Goal: Transaction & Acquisition: Purchase product/service

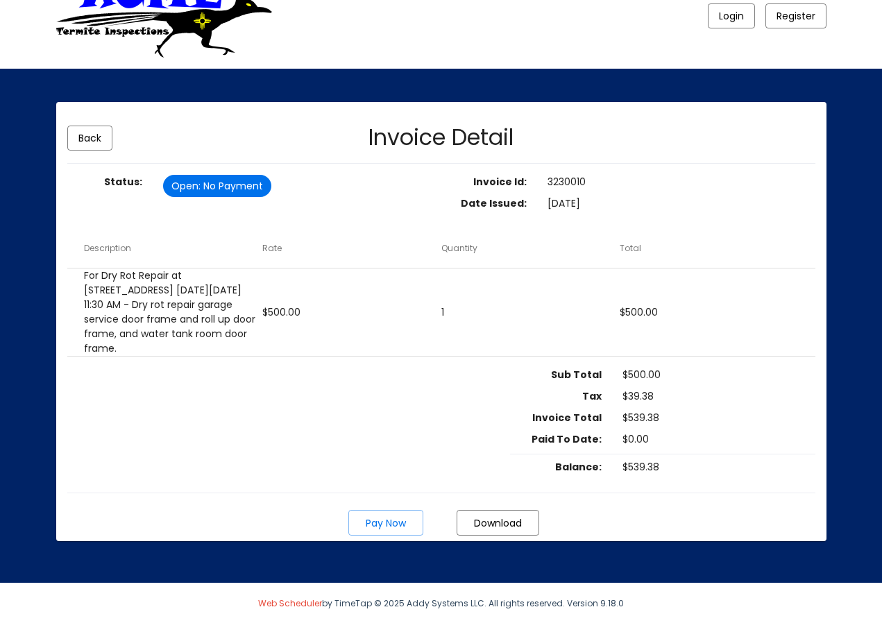
scroll to position [38, 0]
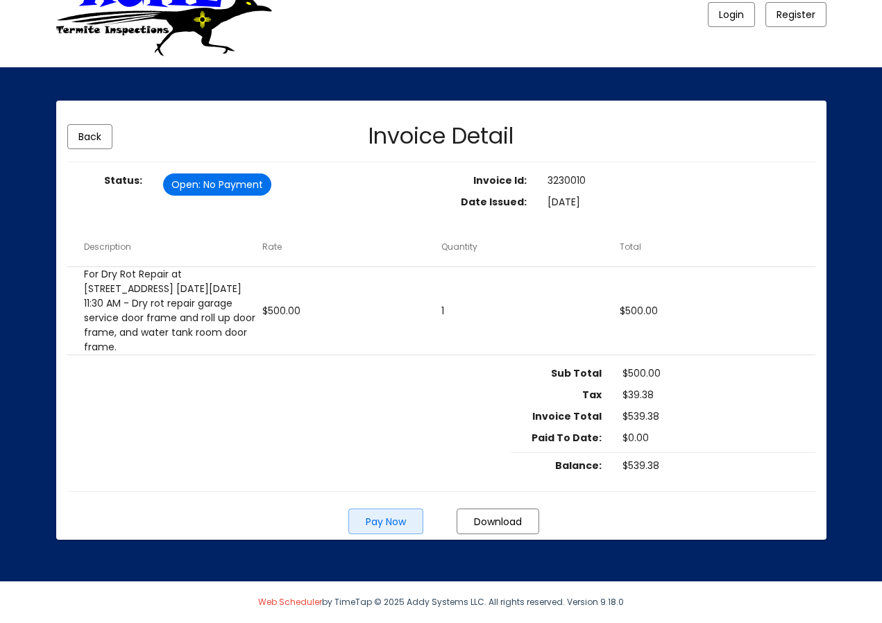
click at [406, 519] on button "Pay Now" at bounding box center [385, 522] width 75 height 26
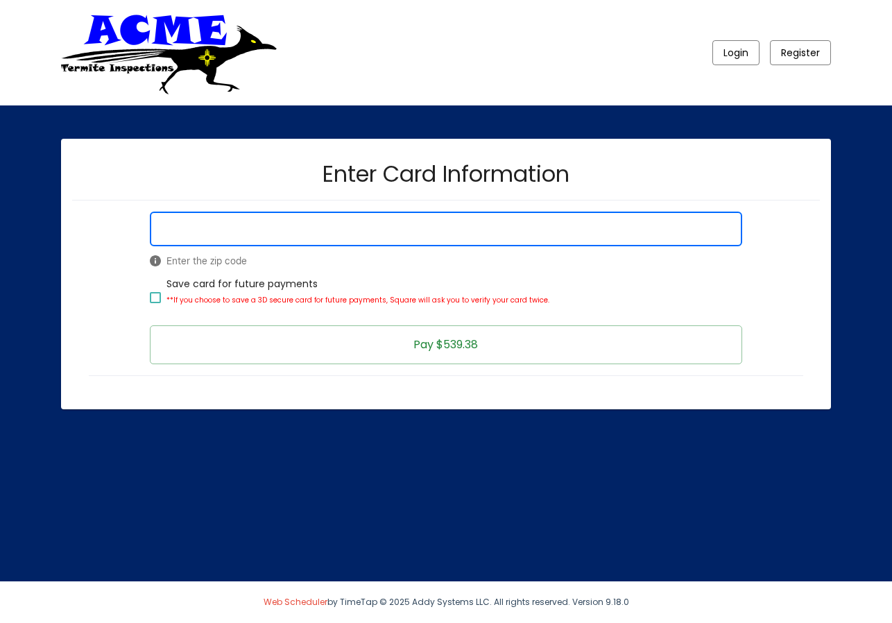
click at [206, 261] on span "Enter the zip code" at bounding box center [446, 261] width 592 height 14
click at [206, 260] on span "Enter the zip code" at bounding box center [446, 261] width 592 height 14
click at [606, 338] on button "Pay $539.38" at bounding box center [446, 344] width 592 height 39
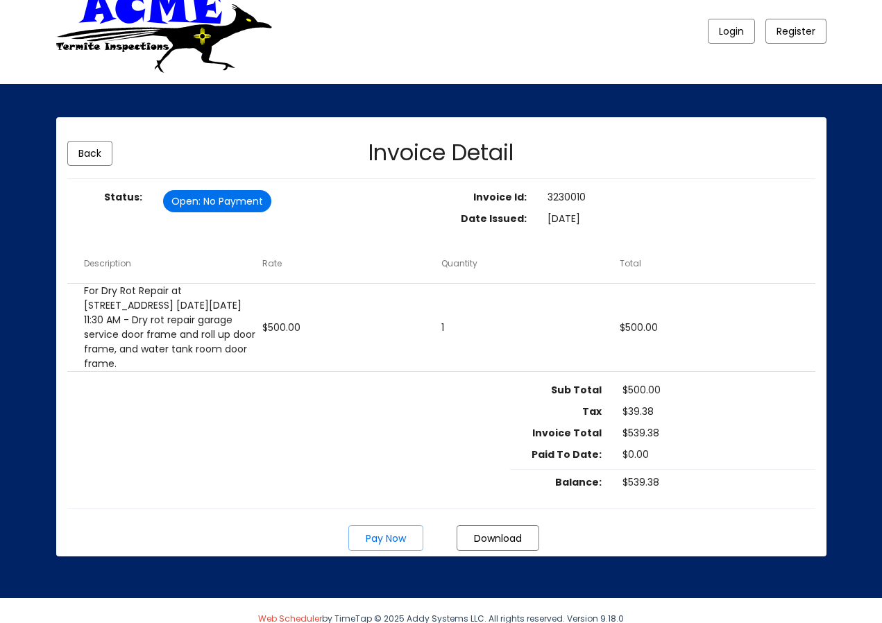
scroll to position [38, 0]
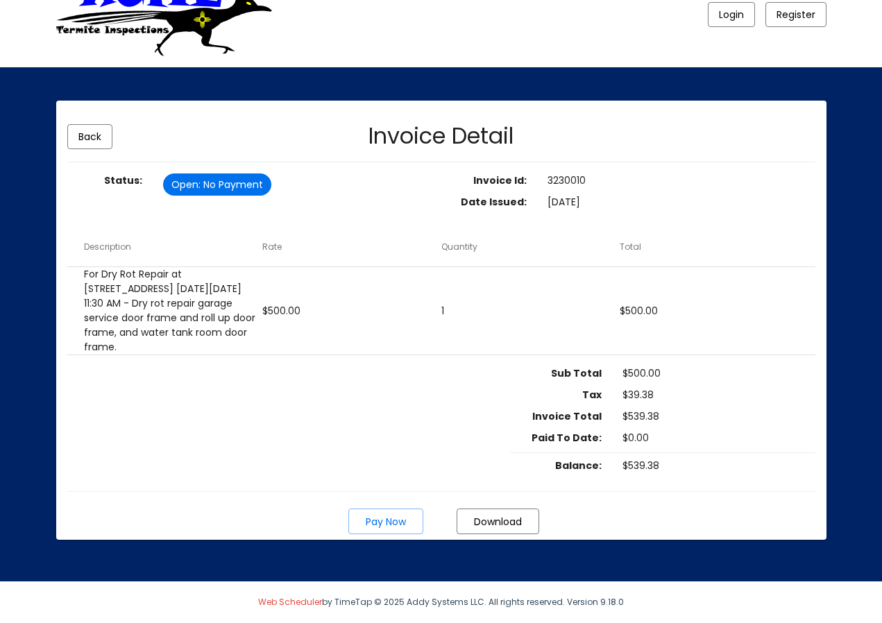
click at [399, 523] on span "Pay Now" at bounding box center [386, 522] width 40 height 14
